Goal: Task Accomplishment & Management: Manage account settings

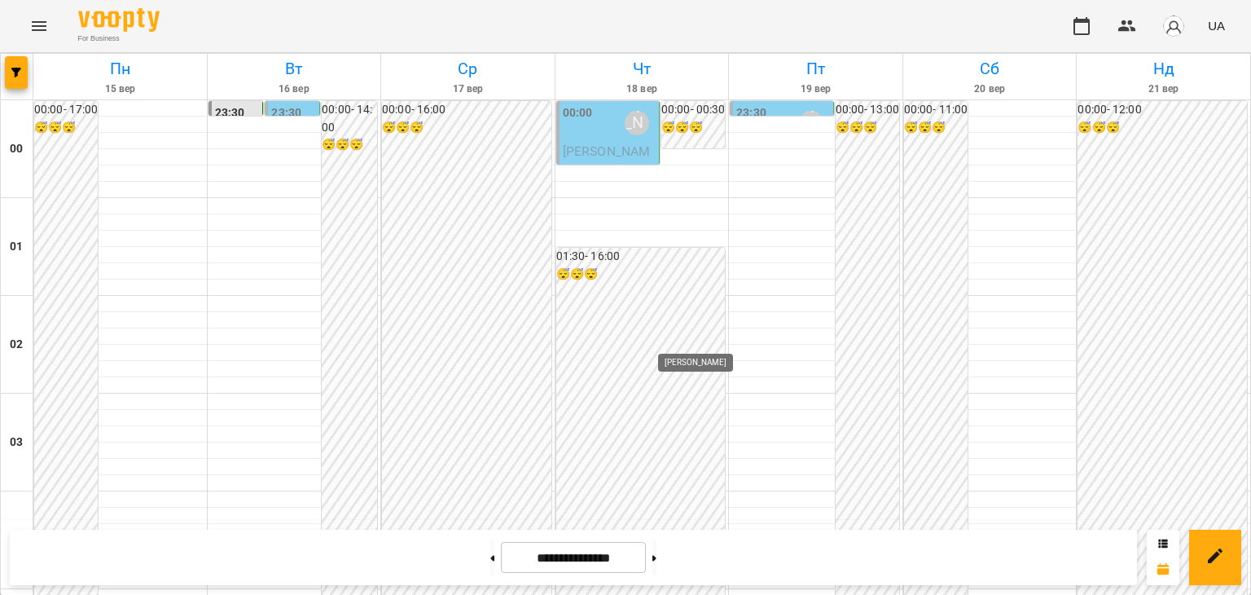
scroll to position [1711, 0]
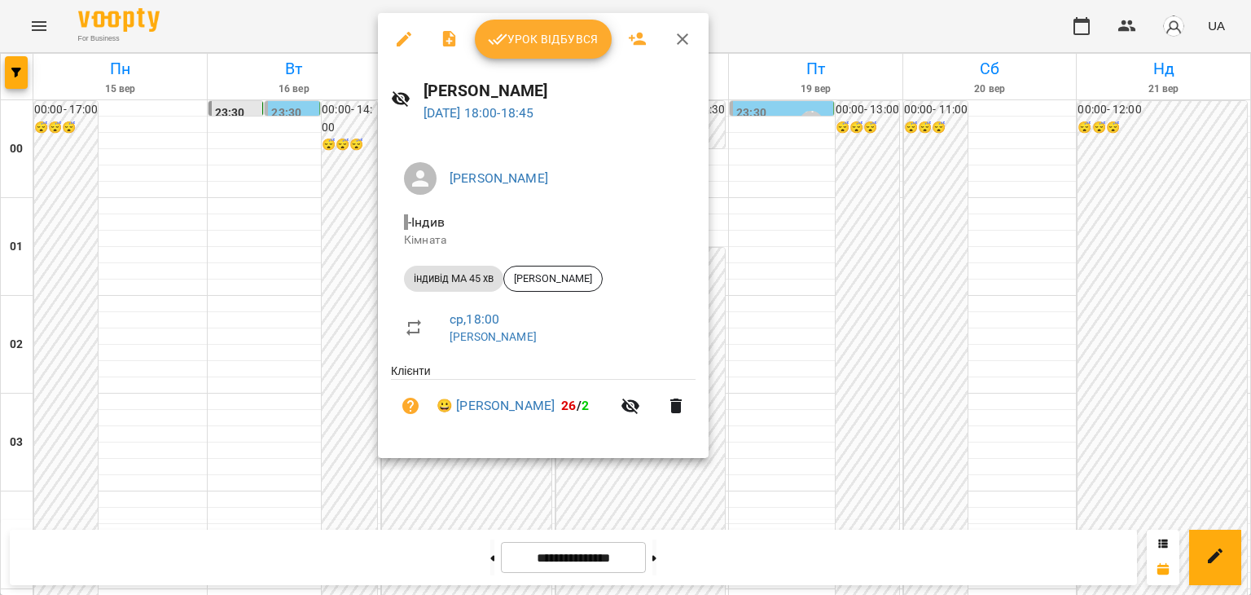
click at [560, 38] on span "Урок відбувся" at bounding box center [543, 39] width 111 height 20
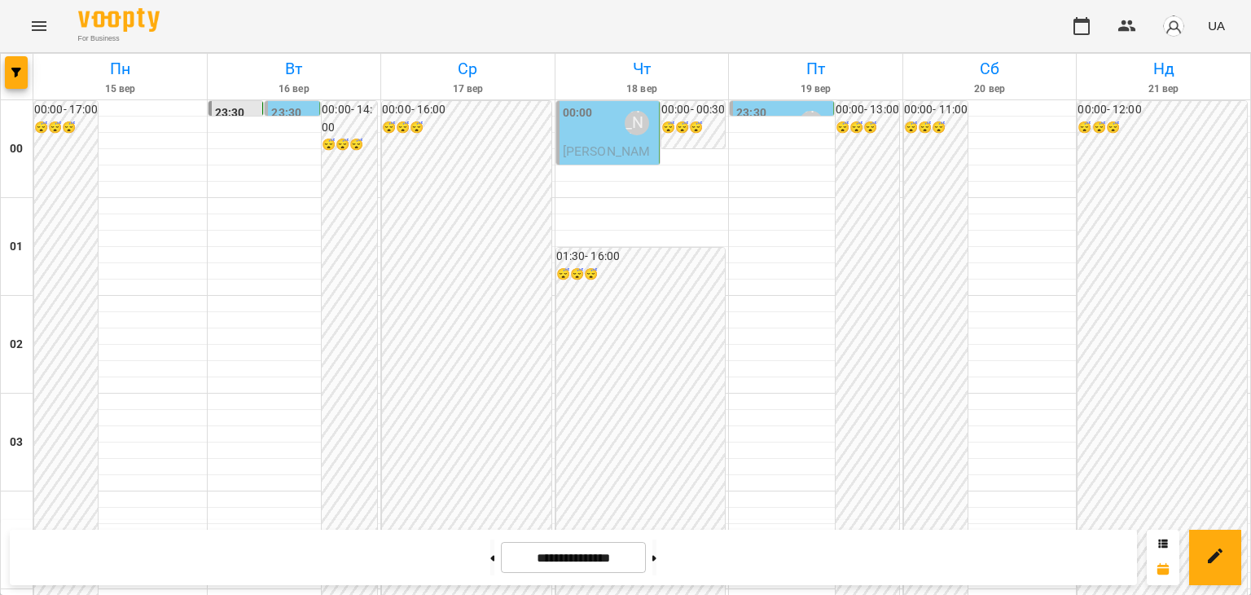
scroll to position [1792, 0]
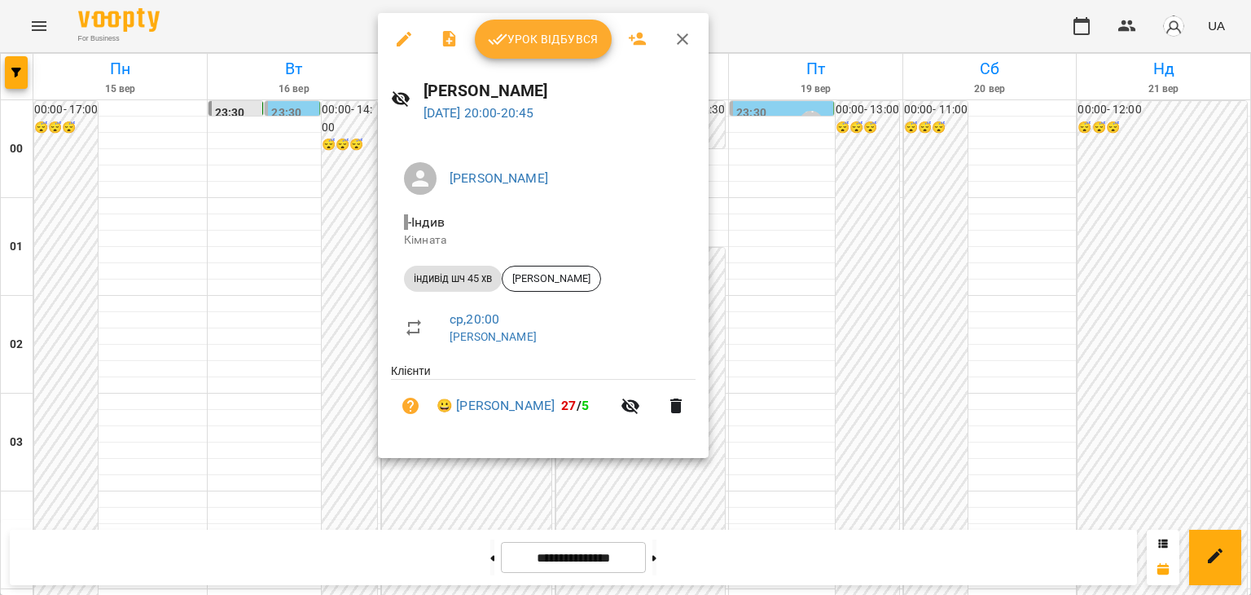
click at [571, 40] on span "Урок відбувся" at bounding box center [543, 39] width 111 height 20
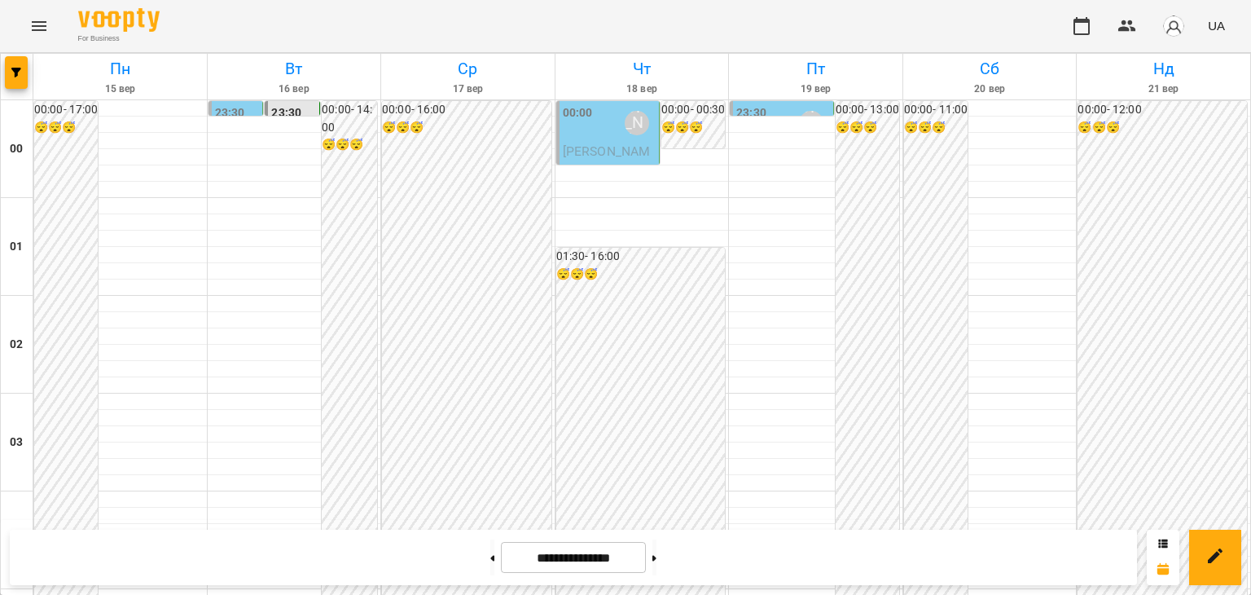
scroll to position [1925, 0]
